Goal: Task Accomplishment & Management: Manage account settings

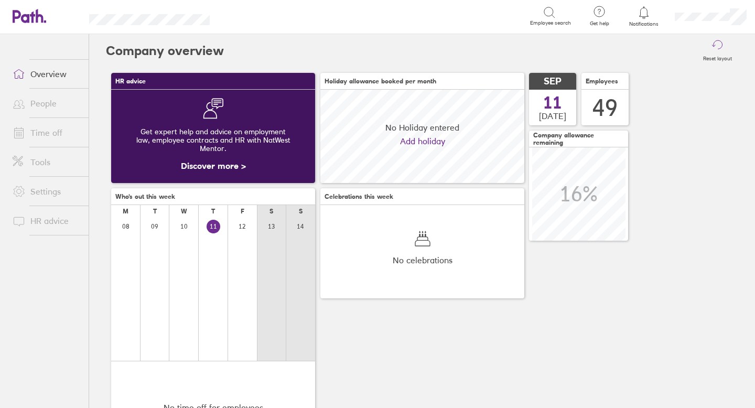
scroll to position [93, 204]
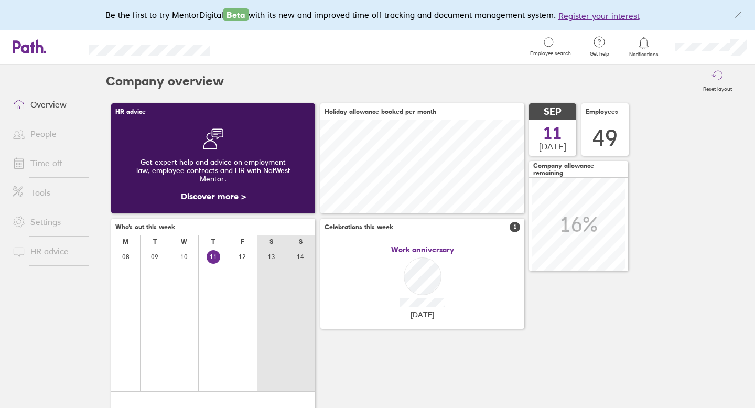
click at [58, 160] on link "Time off" at bounding box center [46, 163] width 84 height 21
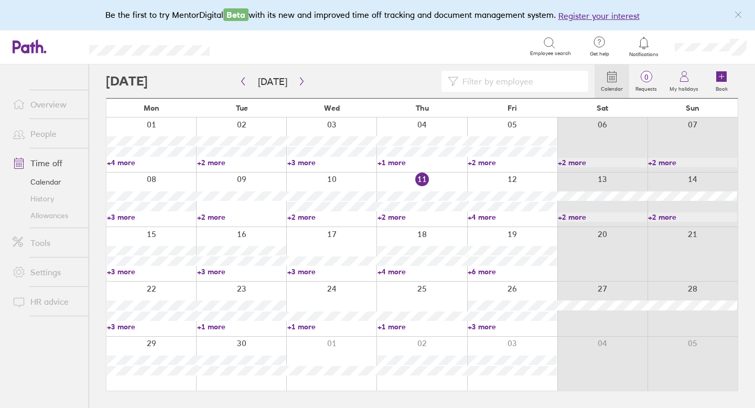
click at [44, 218] on link "Allowances" at bounding box center [46, 215] width 84 height 17
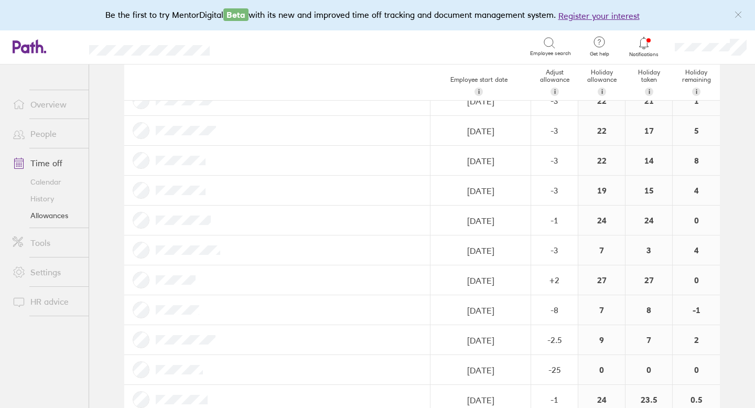
scroll to position [389, 0]
